Goal: Information Seeking & Learning: Learn about a topic

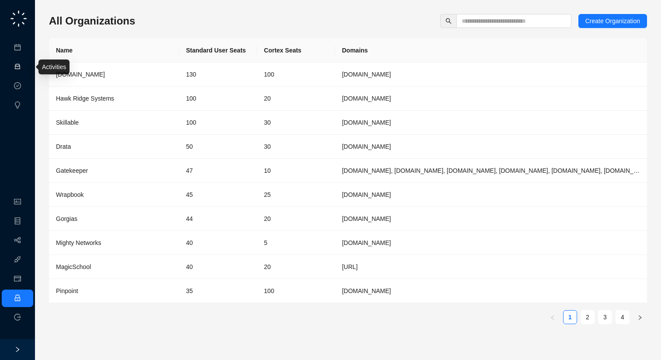
click at [25, 64] on link "Activities" at bounding box center [37, 66] width 24 height 7
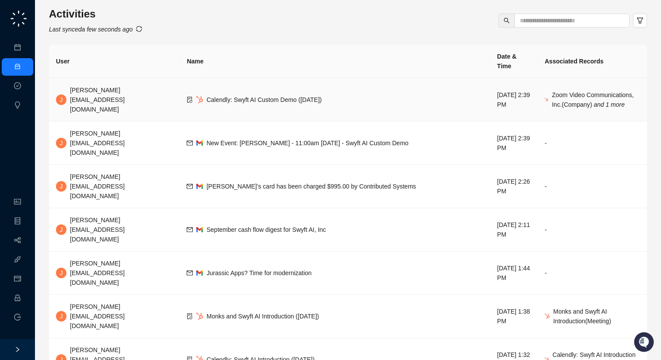
click at [206, 96] on span "Calendly: Swyft AI Custom Demo ([DATE])" at bounding box center [263, 99] width 115 height 7
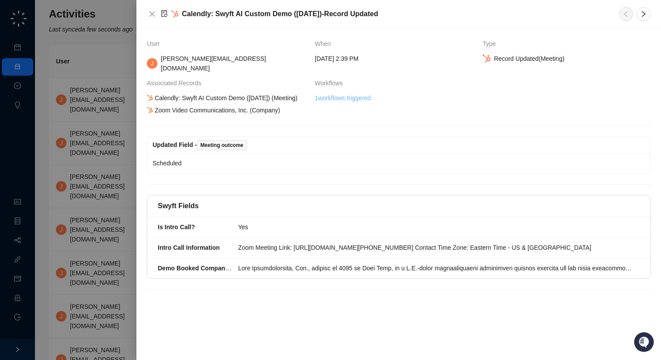
click at [358, 93] on link "1 workflows triggered" at bounding box center [343, 98] width 56 height 10
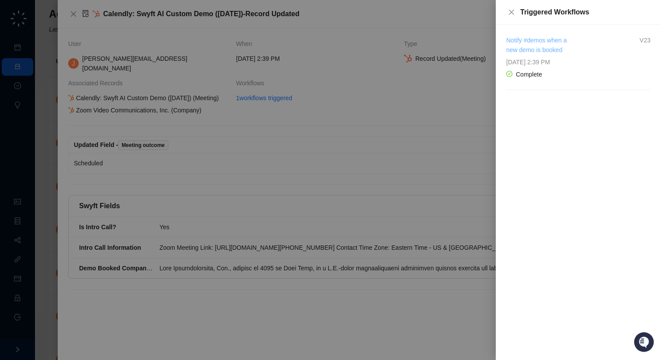
click at [548, 51] on link "Notify #demos when a new demo is booked" at bounding box center [536, 45] width 61 height 17
click at [446, 83] on div at bounding box center [330, 180] width 661 height 360
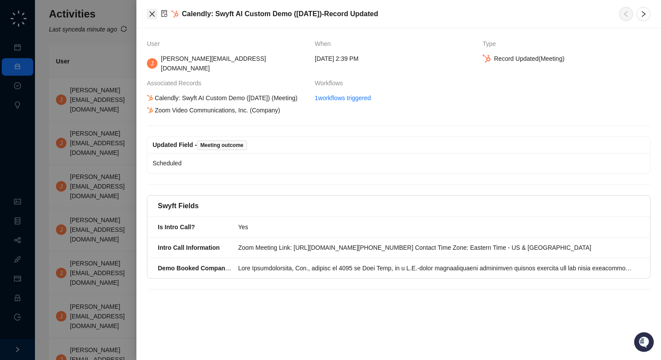
click at [152, 13] on icon "close" at bounding box center [151, 13] width 5 height 5
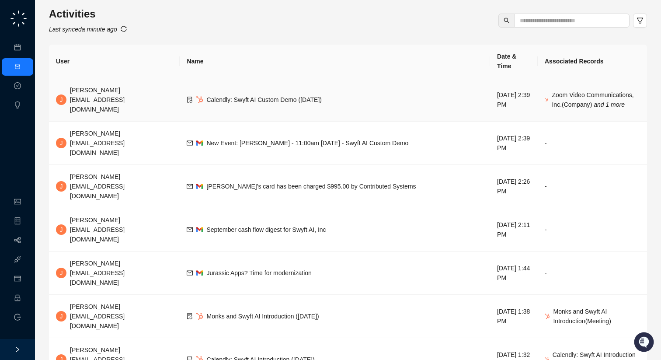
click at [282, 93] on td "Calendly: Swyft AI Custom Demo ([DATE])" at bounding box center [335, 99] width 310 height 43
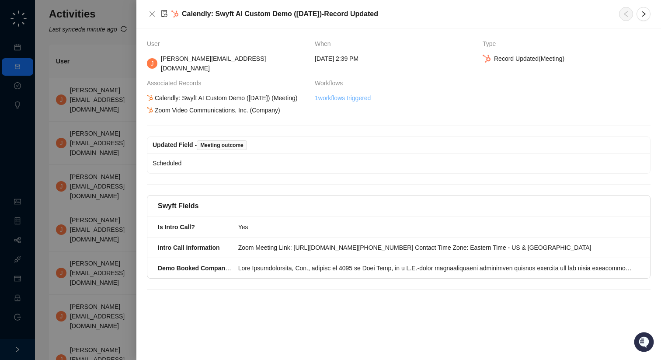
click at [344, 93] on link "1 workflows triggered" at bounding box center [343, 98] width 56 height 10
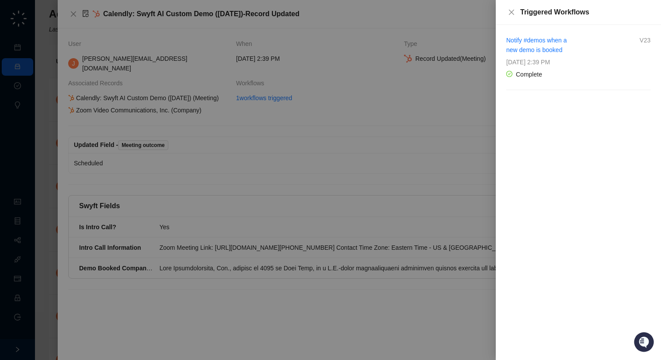
click at [310, 152] on div at bounding box center [330, 180] width 661 height 360
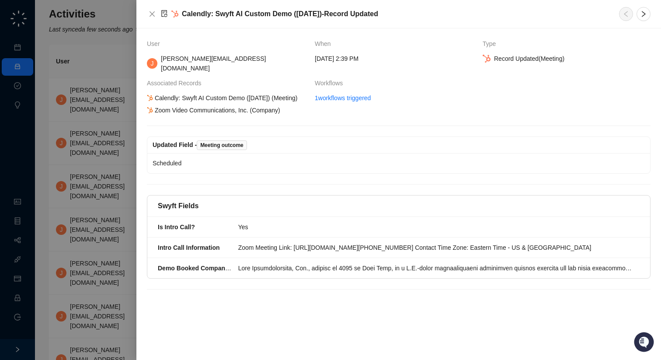
click at [88, 106] on div at bounding box center [330, 180] width 661 height 360
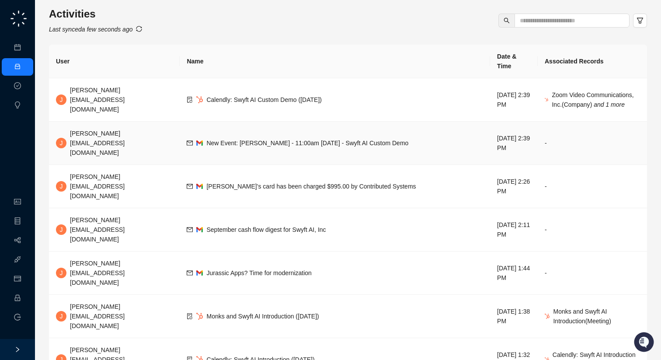
click at [278, 139] on span "New Event: [PERSON_NAME] - 11:00am [DATE] - Swyft AI Custom Demo" at bounding box center [307, 142] width 202 height 7
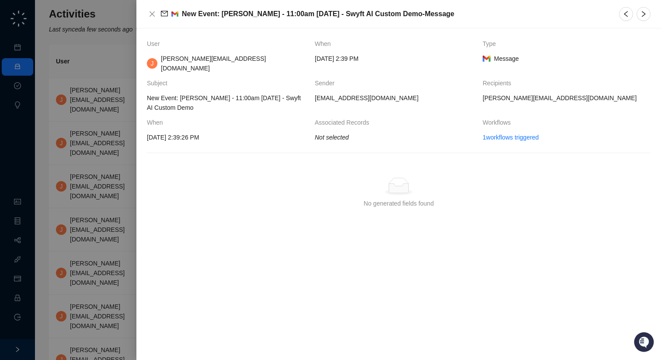
click at [85, 155] on div at bounding box center [330, 180] width 661 height 360
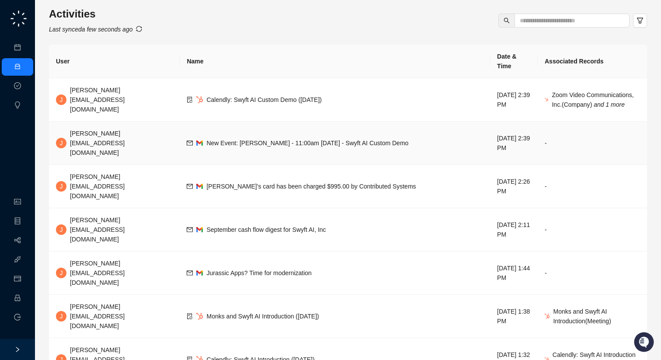
click at [206, 139] on span "New Event: [PERSON_NAME] - 11:00am [DATE] - Swyft AI Custom Demo" at bounding box center [307, 142] width 202 height 7
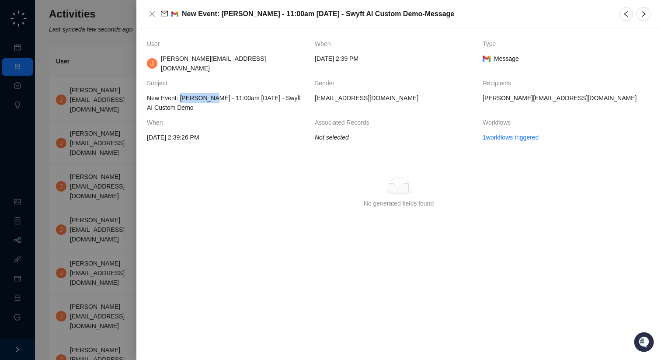
drag, startPoint x: 180, startPoint y: 90, endPoint x: 211, endPoint y: 90, distance: 30.2
click at [211, 93] on span "New Event: [PERSON_NAME] - 11:00am [DATE] - Swyft AI Custom Demo" at bounding box center [227, 102] width 161 height 19
copy span "[PERSON_NAME]"
click at [130, 194] on div at bounding box center [330, 180] width 661 height 360
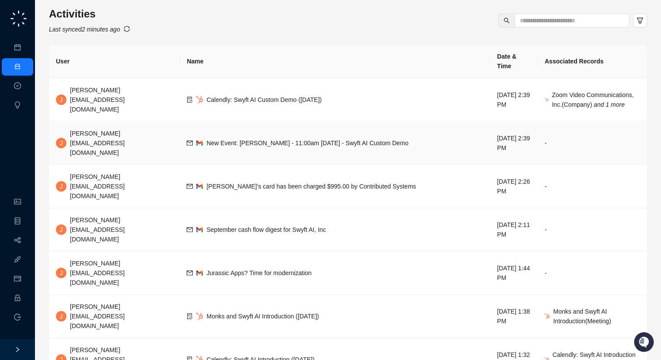
click at [402, 121] on td "New Event: [PERSON_NAME] - 11:00am [DATE] - Swyft AI Custom Demo" at bounding box center [335, 142] width 310 height 43
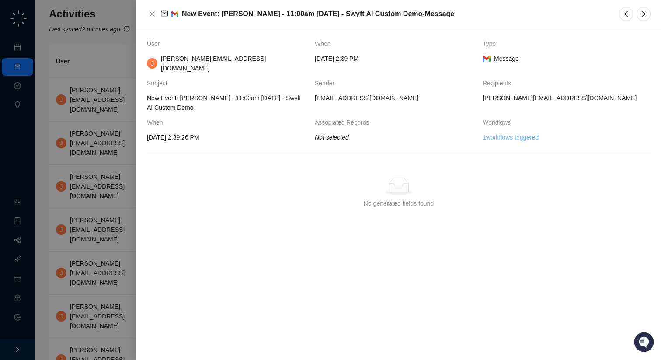
click at [496, 132] on link "1 workflows triggered" at bounding box center [510, 137] width 56 height 10
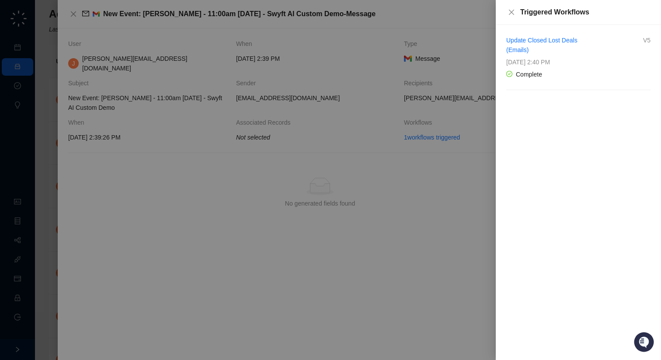
click at [447, 80] on div at bounding box center [330, 180] width 661 height 360
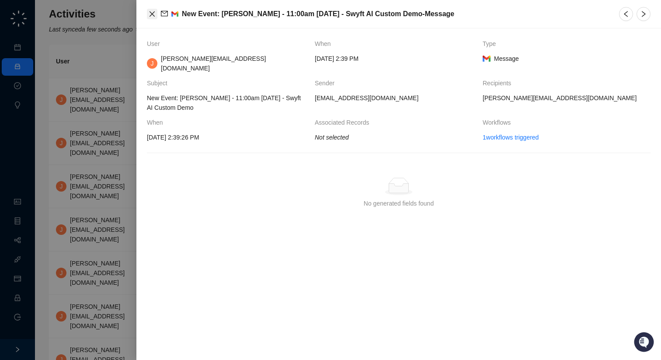
click at [150, 17] on icon "close" at bounding box center [152, 13] width 7 height 7
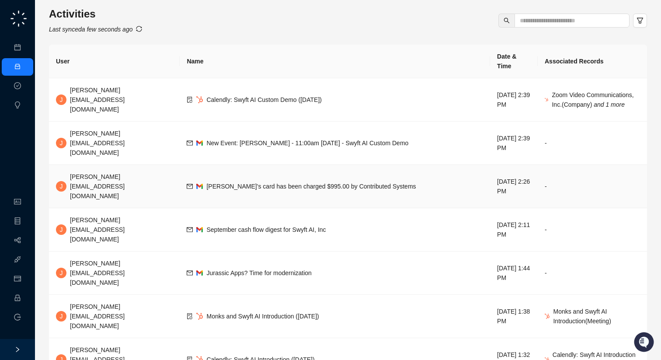
scroll to position [80, 0]
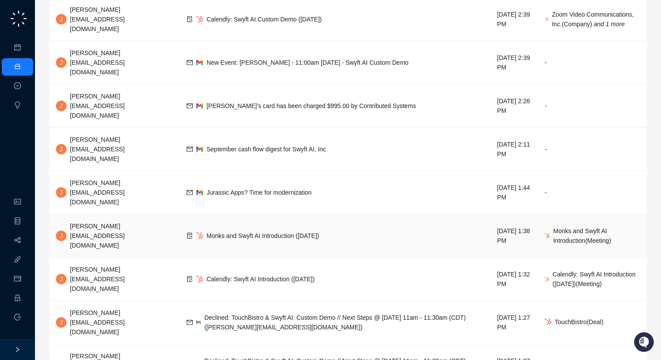
click at [257, 232] on span "Monks and Swyft AI Introduction ([DATE])" at bounding box center [262, 235] width 112 height 7
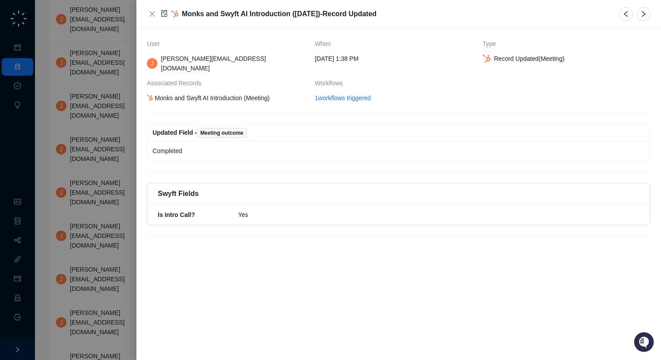
click at [104, 162] on div at bounding box center [330, 180] width 661 height 360
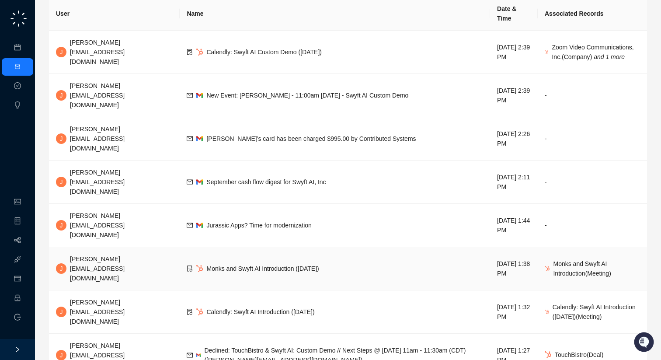
scroll to position [23, 0]
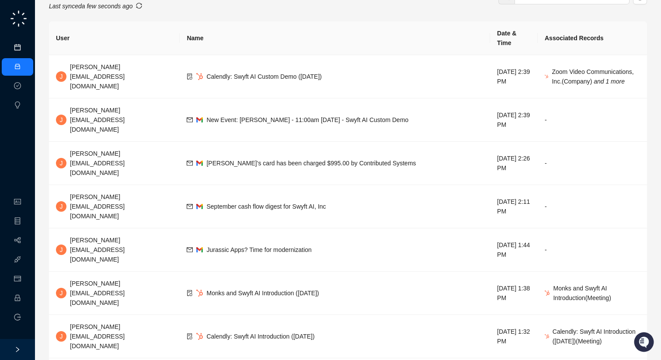
click at [25, 49] on link "Meetings & Calls" at bounding box center [48, 47] width 46 height 7
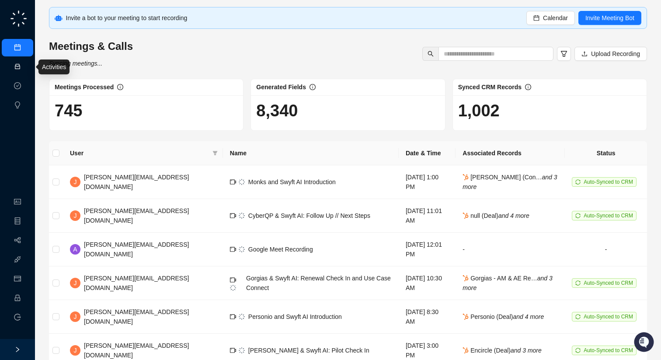
click at [25, 66] on link "Activities" at bounding box center [37, 66] width 24 height 7
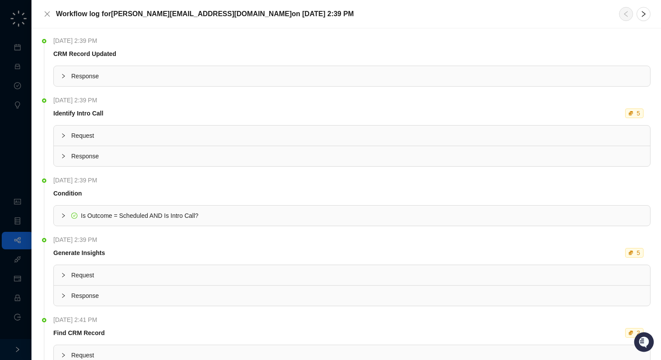
click at [169, 58] on div "CRM Record Updated" at bounding box center [350, 54] width 597 height 10
click at [164, 77] on span "Response" at bounding box center [357, 76] width 572 height 10
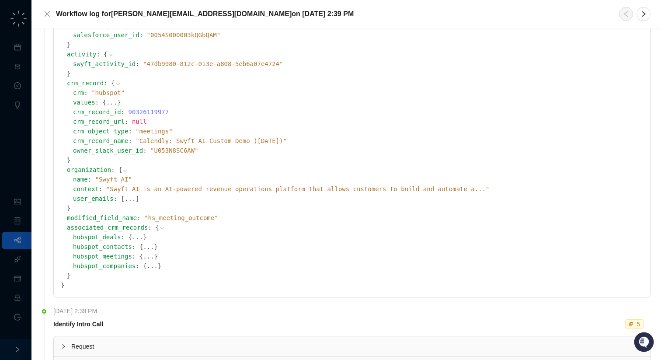
scroll to position [208, 0]
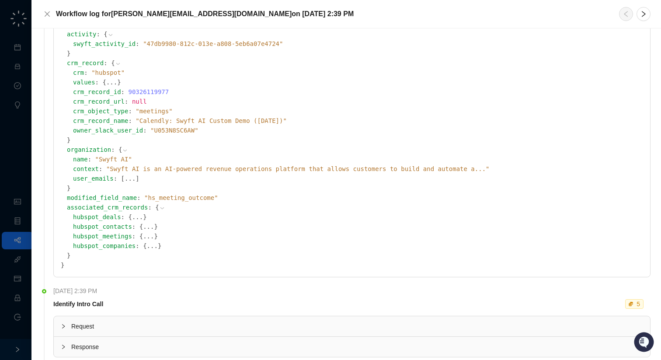
click at [147, 247] on button "..." at bounding box center [152, 246] width 11 height 10
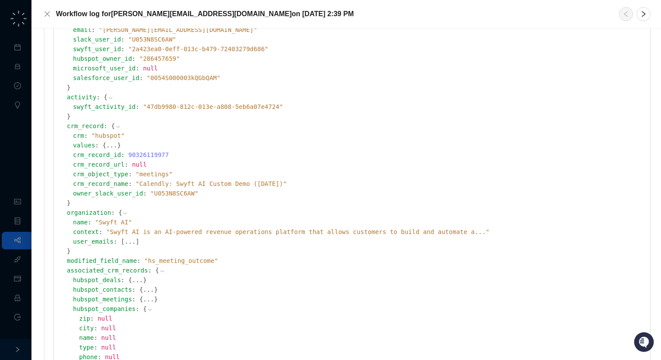
scroll to position [146, 0]
click at [121, 240] on span "[" at bounding box center [122, 240] width 3 height 7
click at [125, 240] on button "..." at bounding box center [130, 241] width 11 height 10
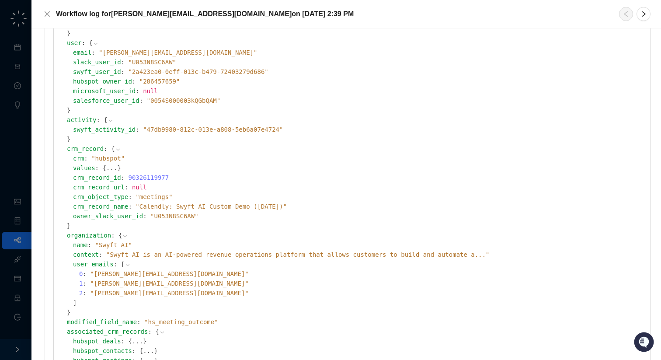
scroll to position [121, 0]
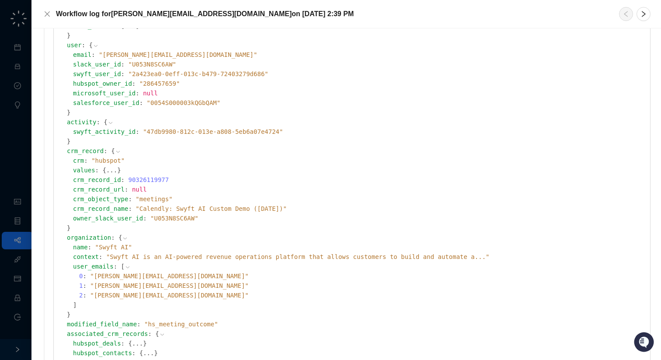
click at [125, 264] on icon at bounding box center [128, 267] width 6 height 6
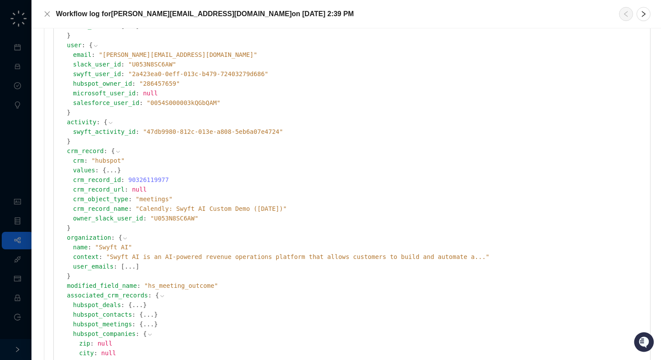
click at [106, 168] on button "..." at bounding box center [111, 170] width 11 height 10
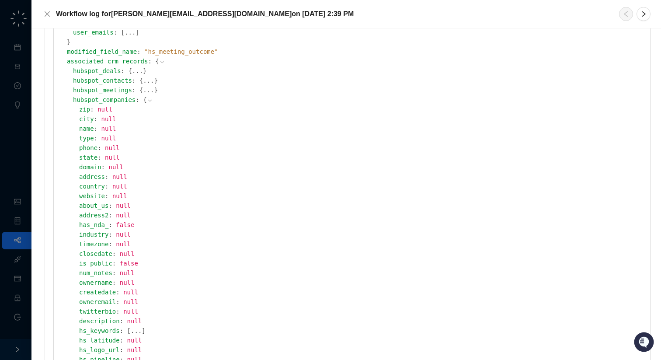
scroll to position [1198, 0]
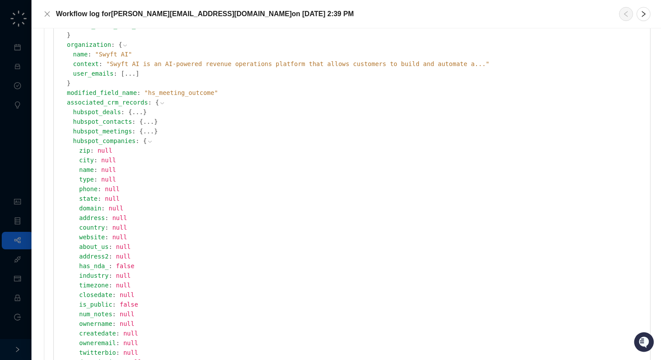
click at [147, 141] on icon at bounding box center [150, 142] width 6 height 6
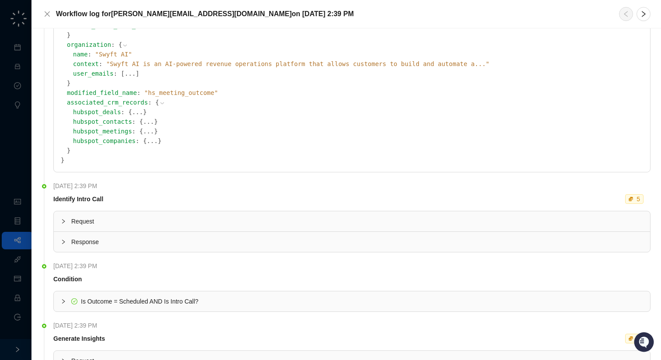
click at [143, 131] on button "..." at bounding box center [148, 131] width 11 height 10
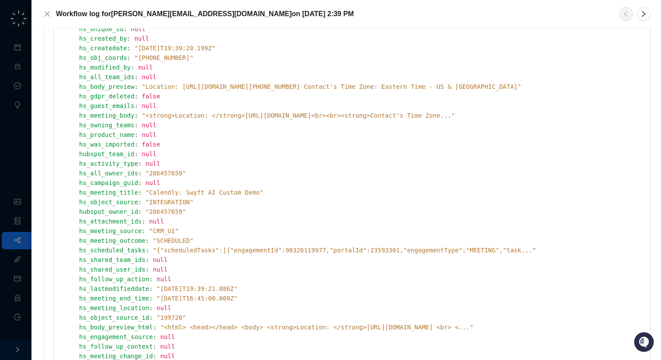
scroll to position [320, 0]
click at [48, 10] on icon "close" at bounding box center [47, 13] width 7 height 7
